Goal: Use online tool/utility: Utilize a website feature to perform a specific function

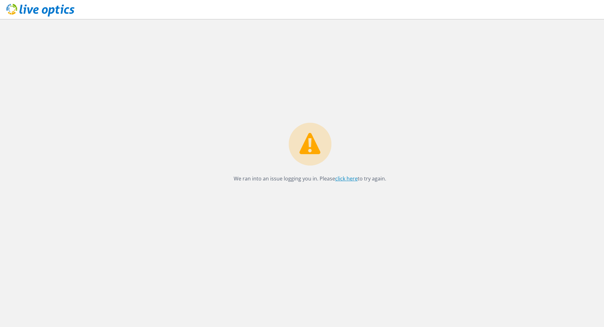
click at [342, 177] on link "click here" at bounding box center [346, 178] width 23 height 7
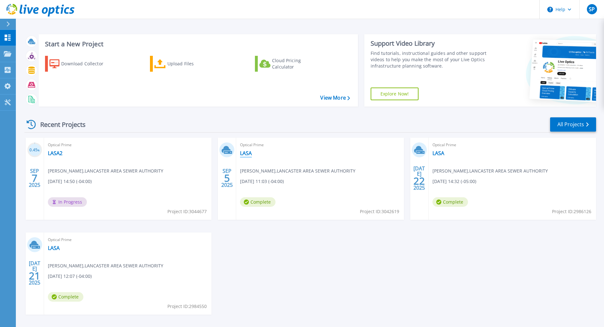
click at [247, 153] on link "LASA" at bounding box center [246, 153] width 12 height 6
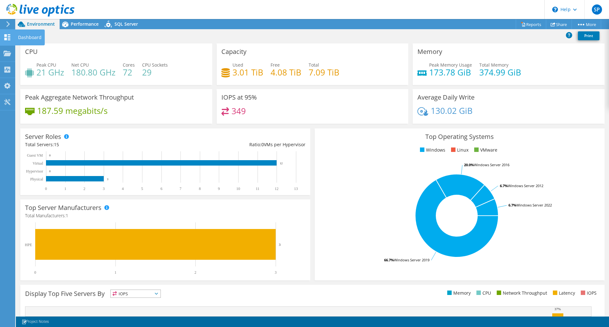
click at [3, 37] on icon at bounding box center [7, 37] width 8 height 6
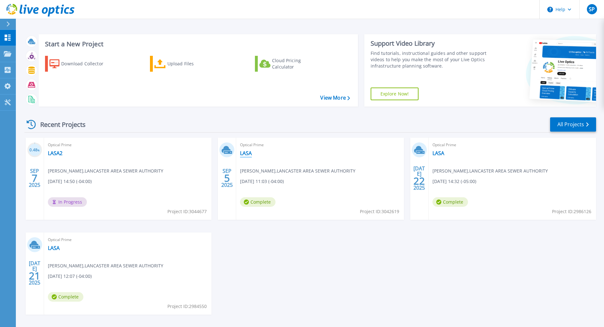
click at [246, 154] on link "LASA" at bounding box center [246, 153] width 12 height 6
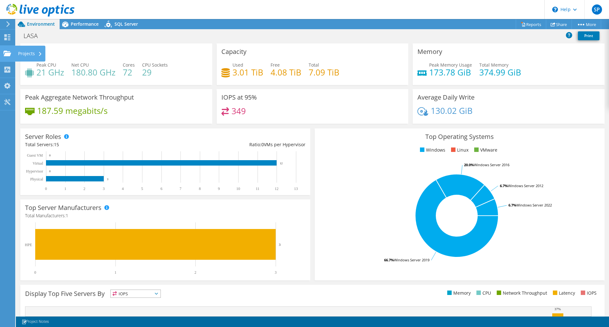
click at [6, 54] on use at bounding box center [7, 52] width 8 height 5
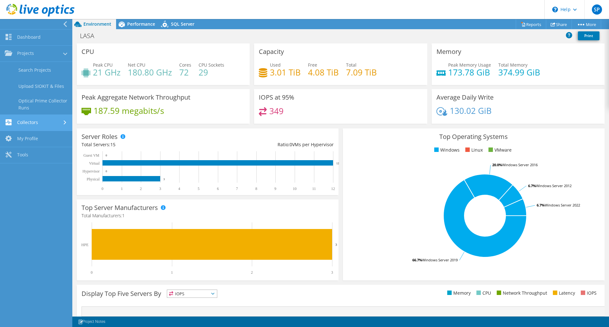
click at [29, 124] on link "Collectors" at bounding box center [36, 123] width 72 height 16
click at [20, 133] on link "Tools" at bounding box center [36, 135] width 72 height 16
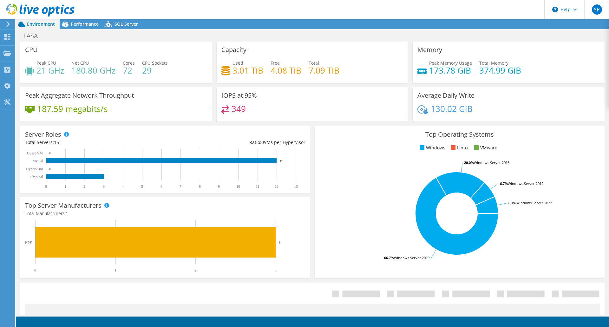
click at [8, 25] on use at bounding box center [7, 24] width 3 height 6
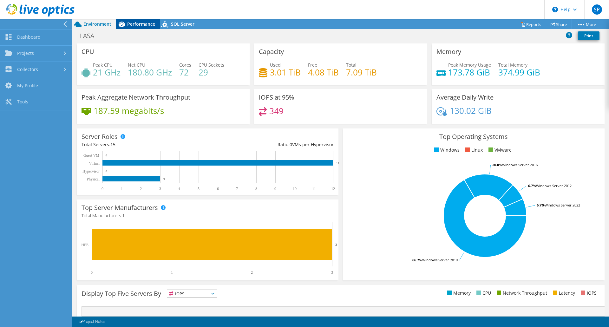
click at [133, 22] on span "Performance" at bounding box center [141, 24] width 28 height 6
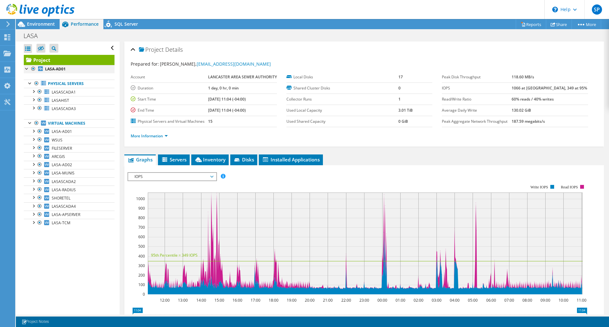
click at [26, 68] on div at bounding box center [27, 68] width 6 height 6
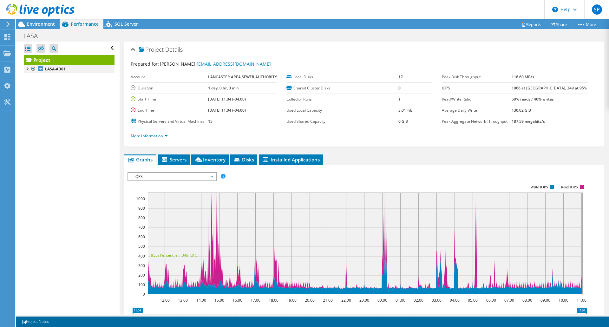
click at [26, 68] on div at bounding box center [27, 68] width 6 height 6
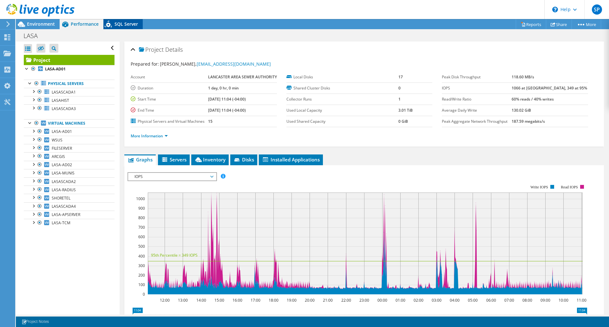
click at [123, 24] on span "SQL Server" at bounding box center [125, 24] width 23 height 6
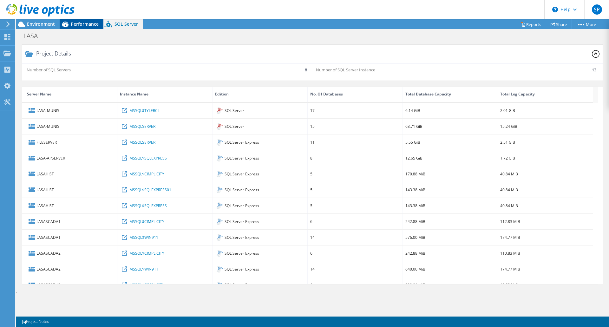
click at [80, 24] on span "Performance" at bounding box center [85, 24] width 28 height 6
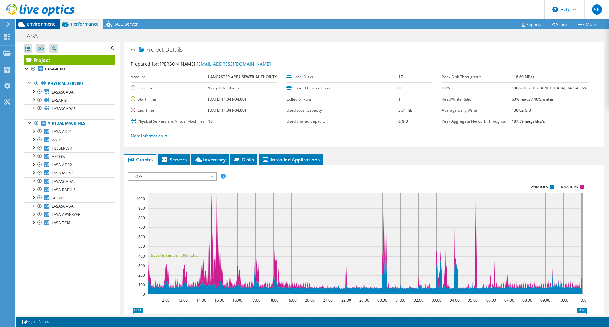
click at [31, 22] on span "Environment" at bounding box center [41, 24] width 28 height 6
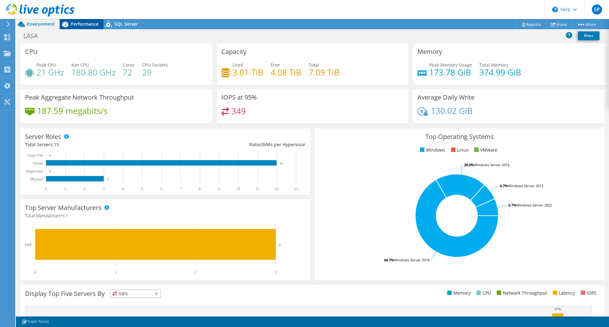
click at [82, 23] on span "Performance" at bounding box center [85, 24] width 28 height 6
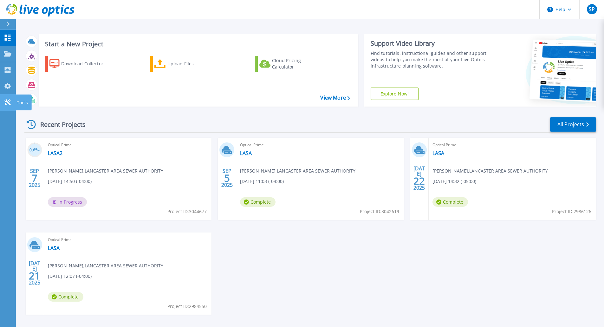
click at [1, 101] on link "Tools Tools" at bounding box center [8, 102] width 16 height 16
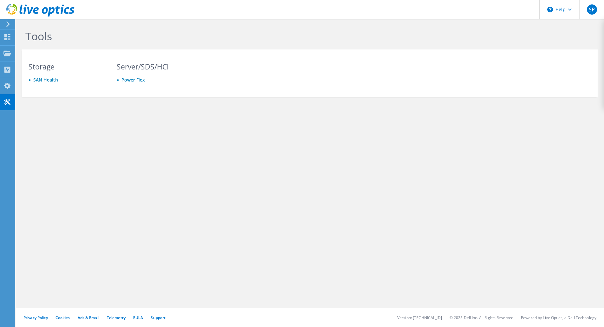
click at [45, 81] on link "SAN Health" at bounding box center [45, 80] width 25 height 6
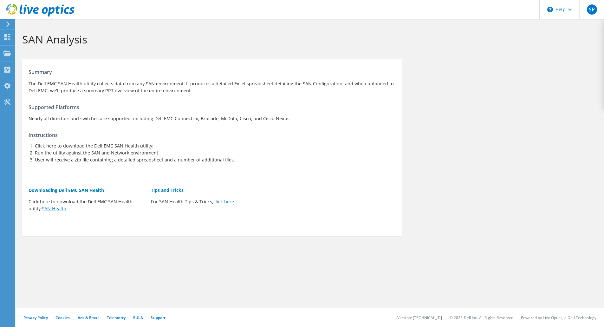
click at [55, 209] on link "SAN Health" at bounding box center [54, 208] width 24 height 6
click at [223, 200] on link "click here" at bounding box center [223, 201] width 21 height 6
click at [8, 36] on icon at bounding box center [7, 37] width 8 height 6
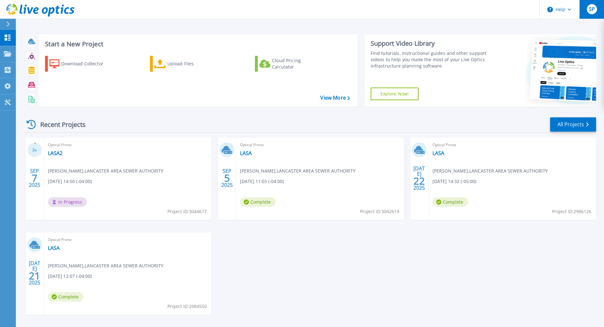
click at [591, 7] on span "SP" at bounding box center [592, 9] width 6 height 5
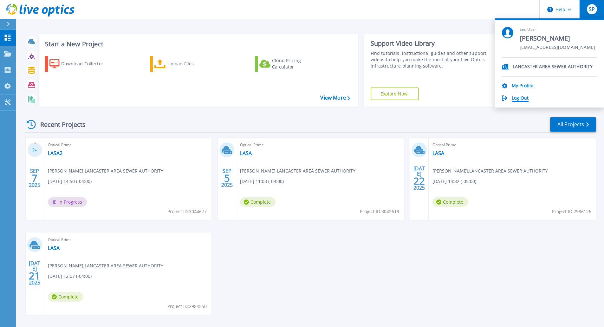
click at [517, 97] on link "Log Out" at bounding box center [520, 98] width 17 height 6
